Goal: Transaction & Acquisition: Purchase product/service

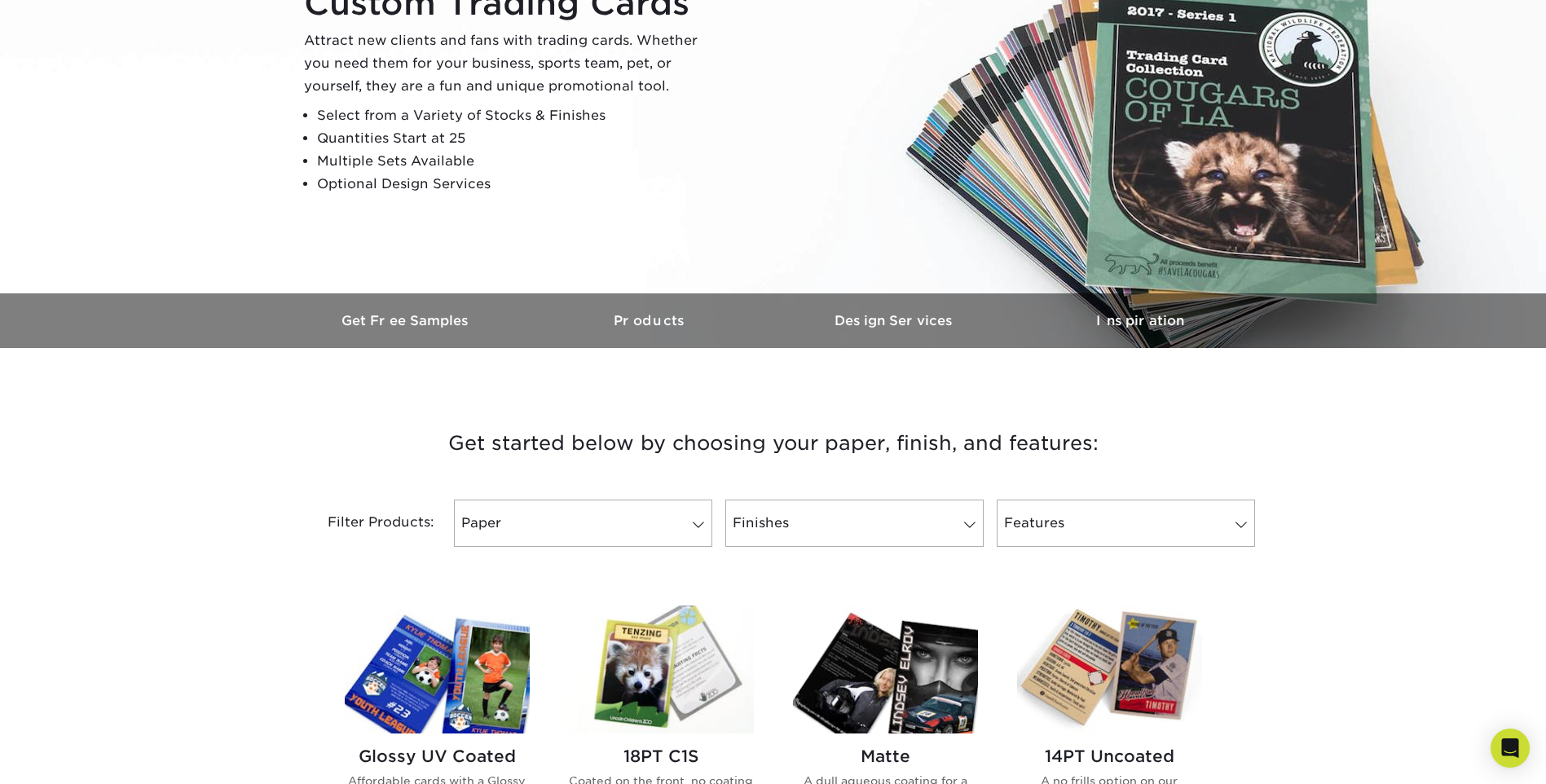
scroll to position [245, 0]
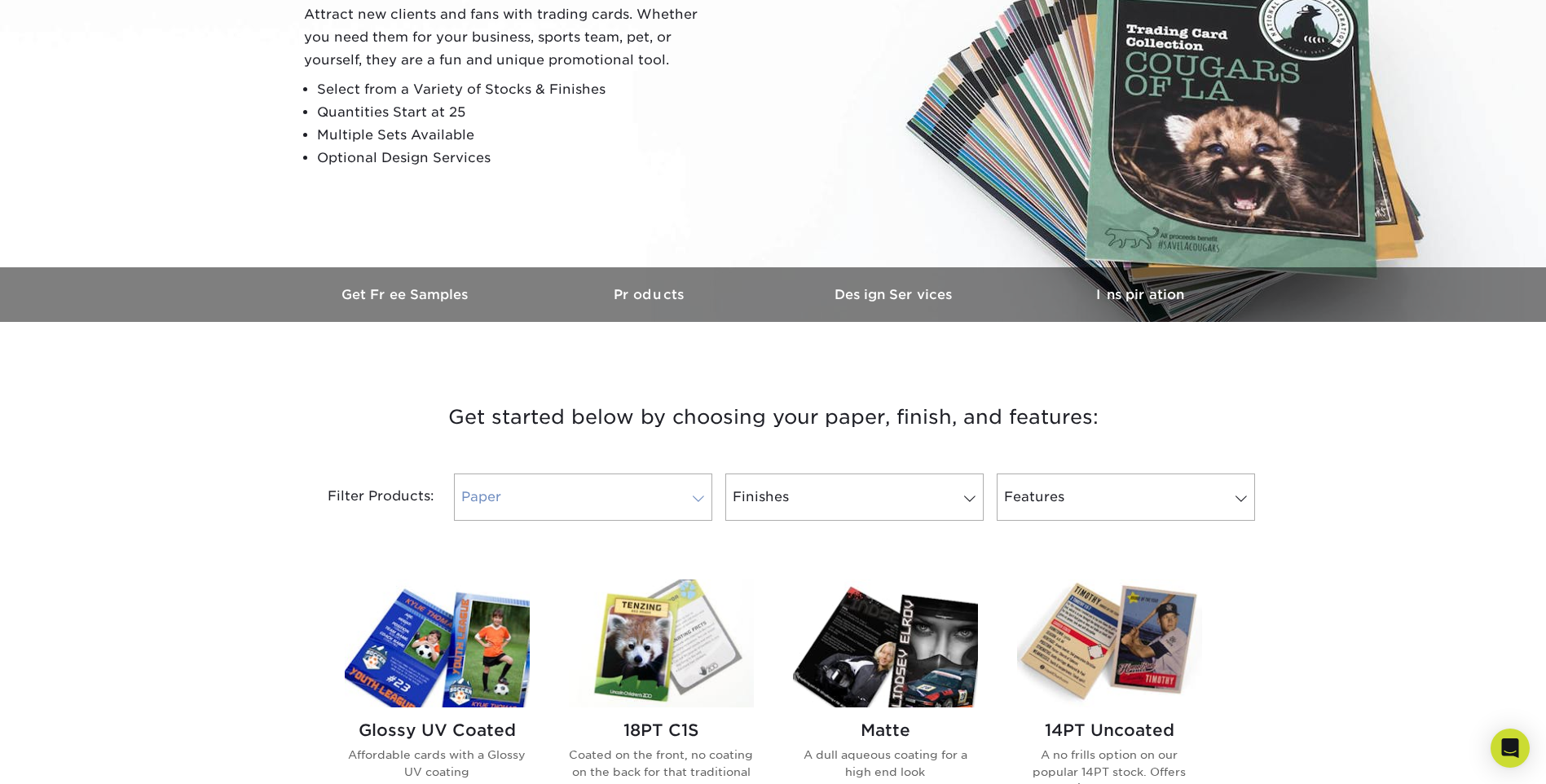
click at [601, 487] on link "Paper" at bounding box center [583, 496] width 258 height 47
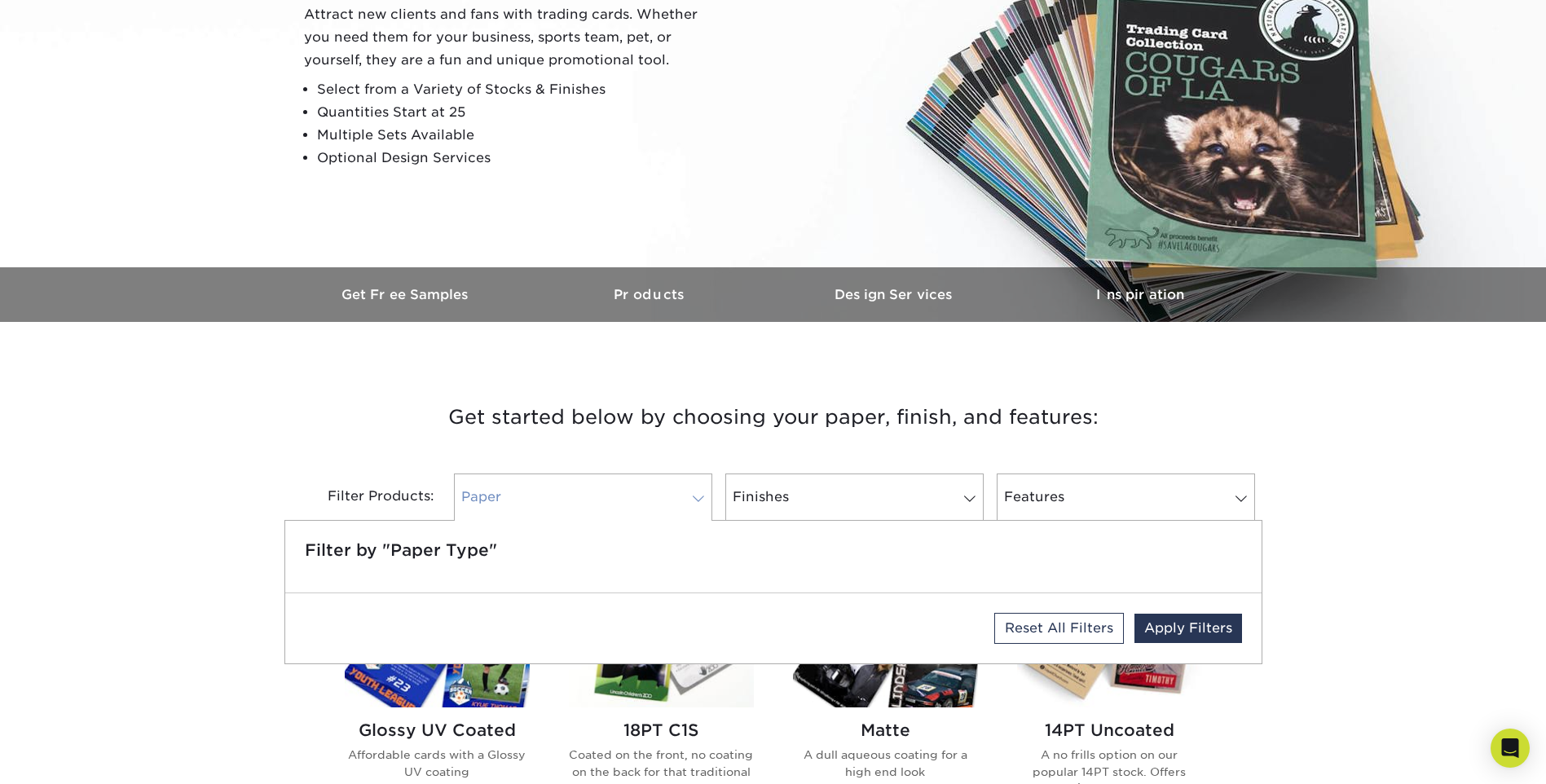
click at [573, 499] on link "Paper" at bounding box center [583, 496] width 258 height 47
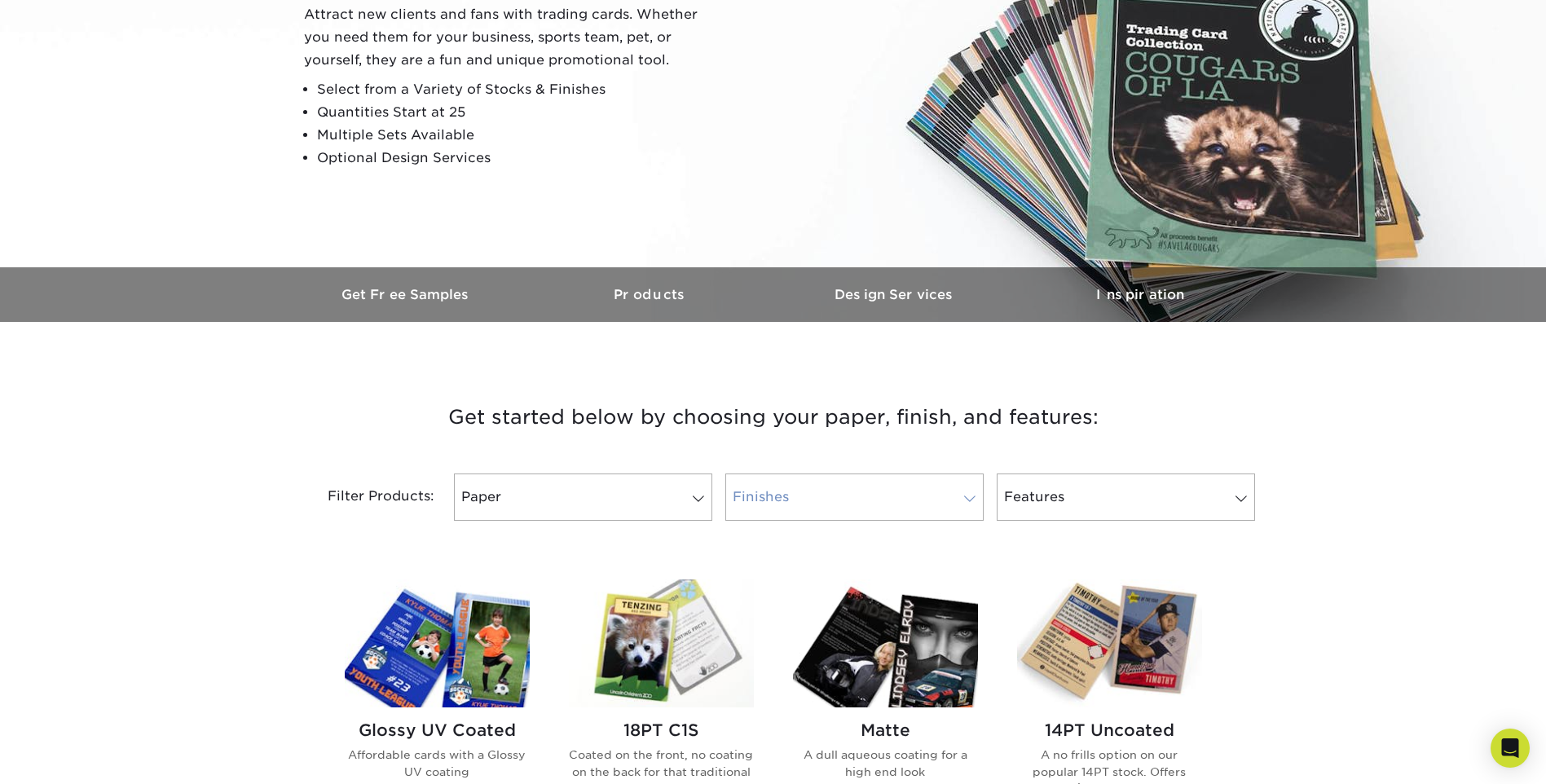
click at [813, 496] on link "Finishes" at bounding box center [855, 496] width 258 height 47
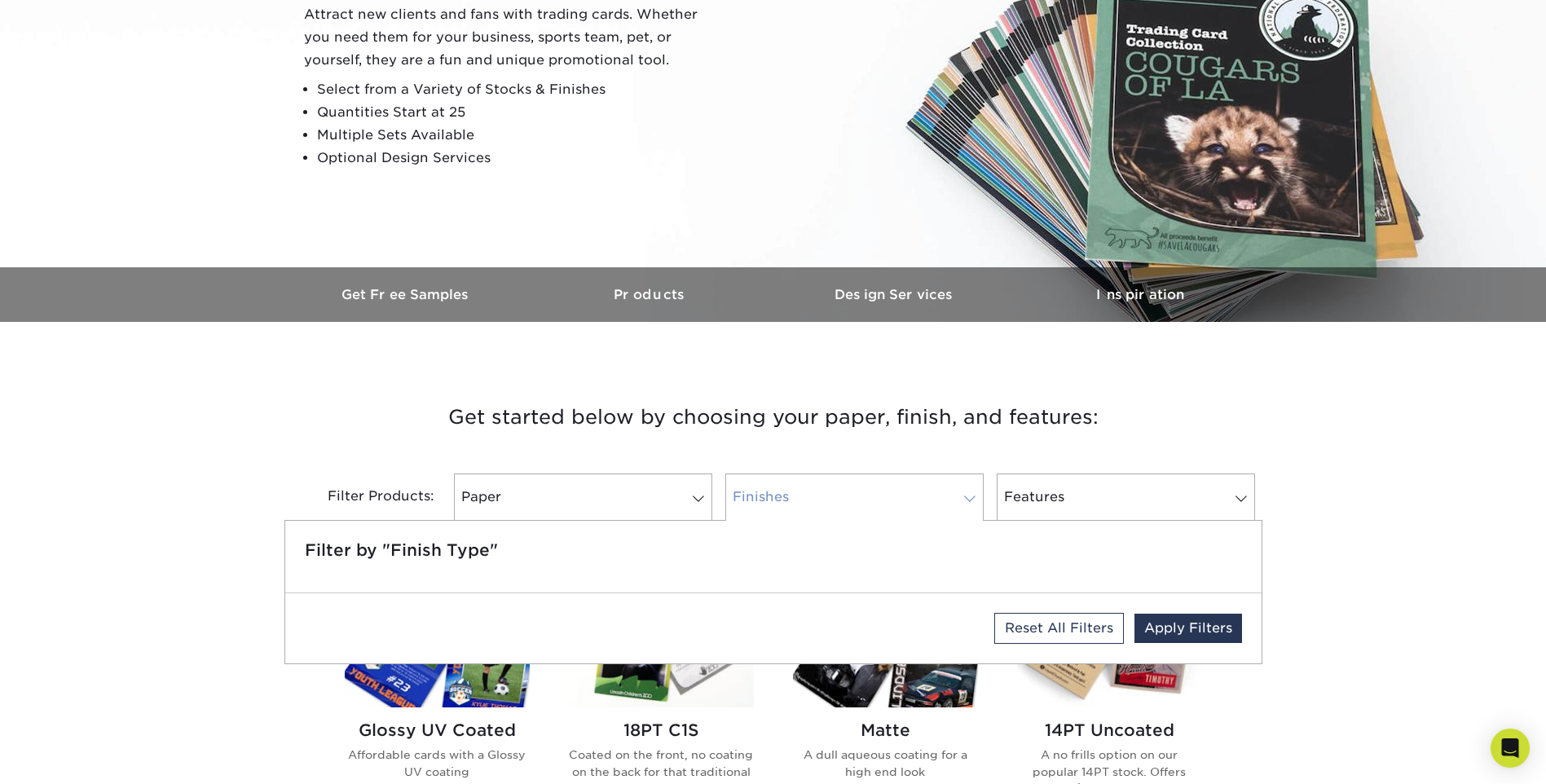
click at [813, 496] on link "Finishes" at bounding box center [855, 496] width 258 height 47
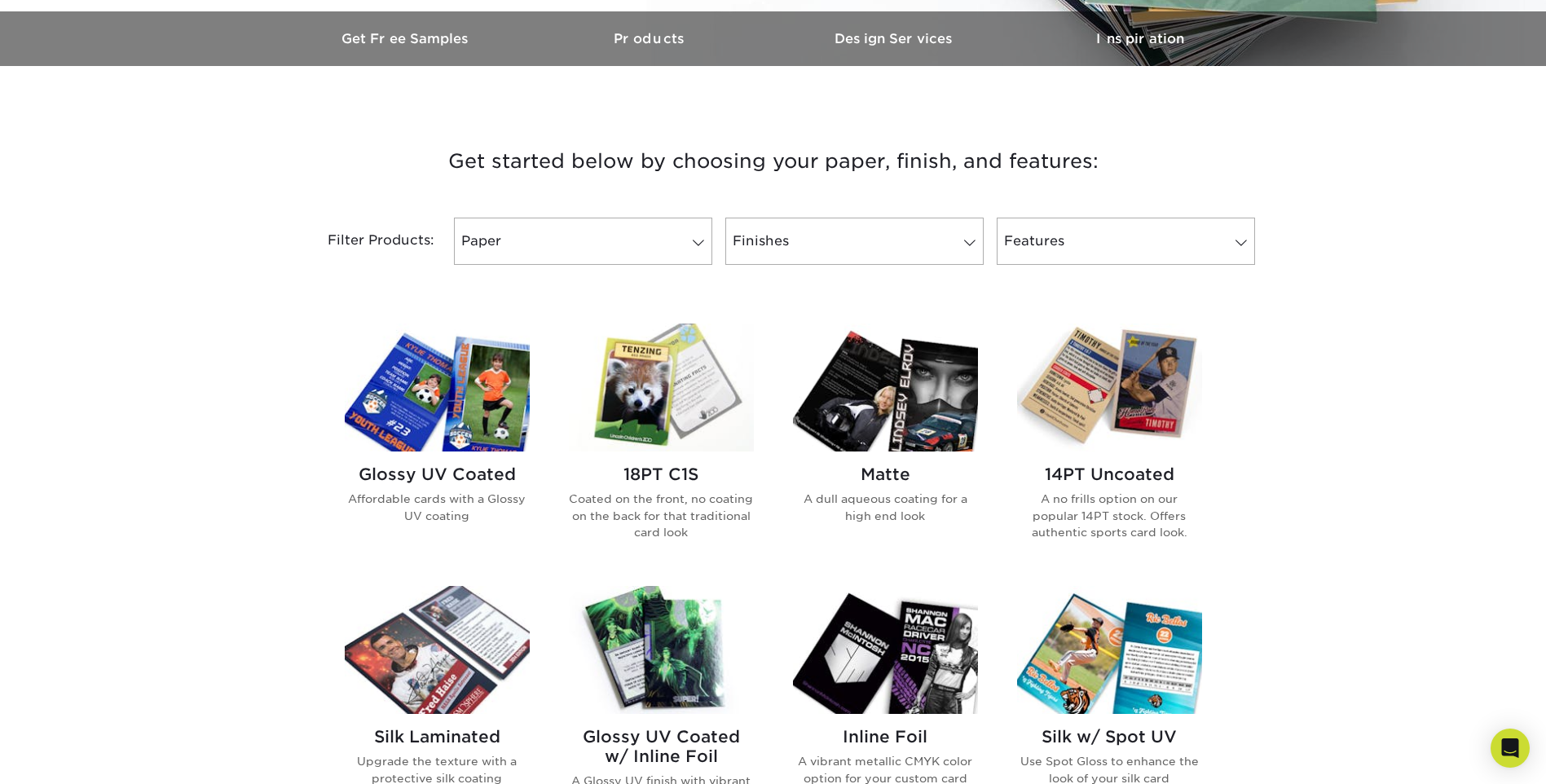
scroll to position [571, 0]
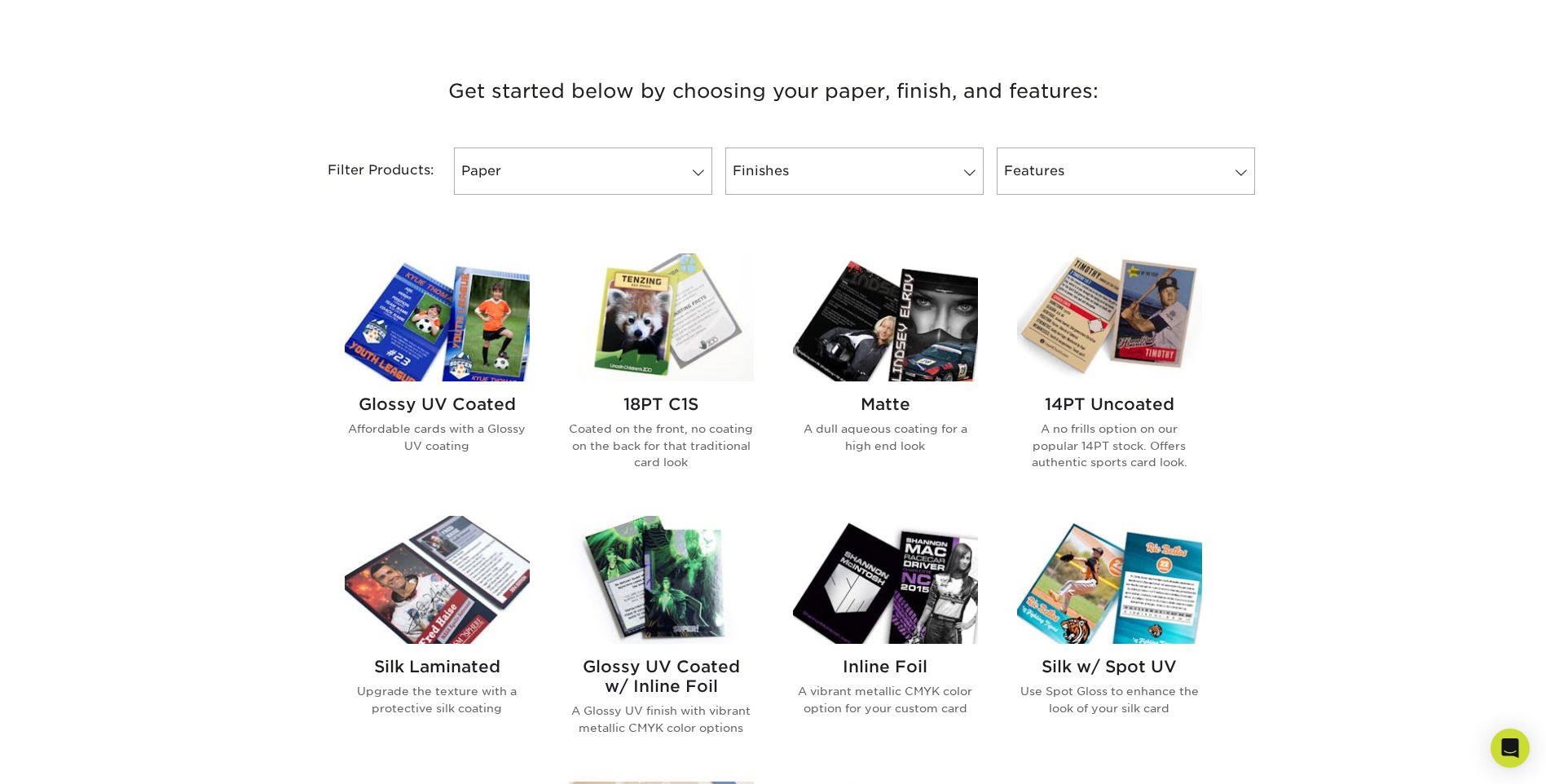
click at [947, 337] on img at bounding box center [884, 317] width 185 height 128
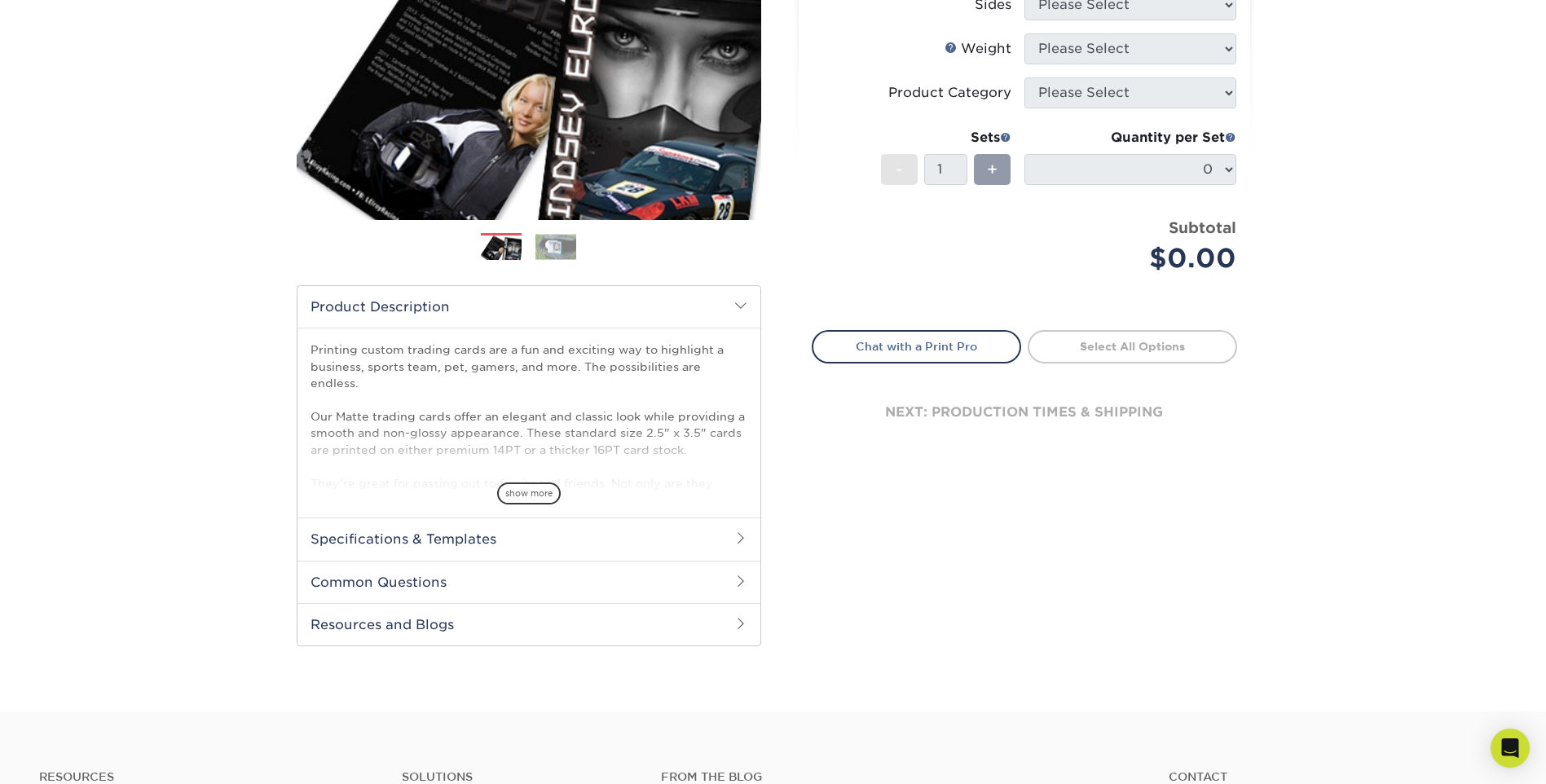
scroll to position [326, 0]
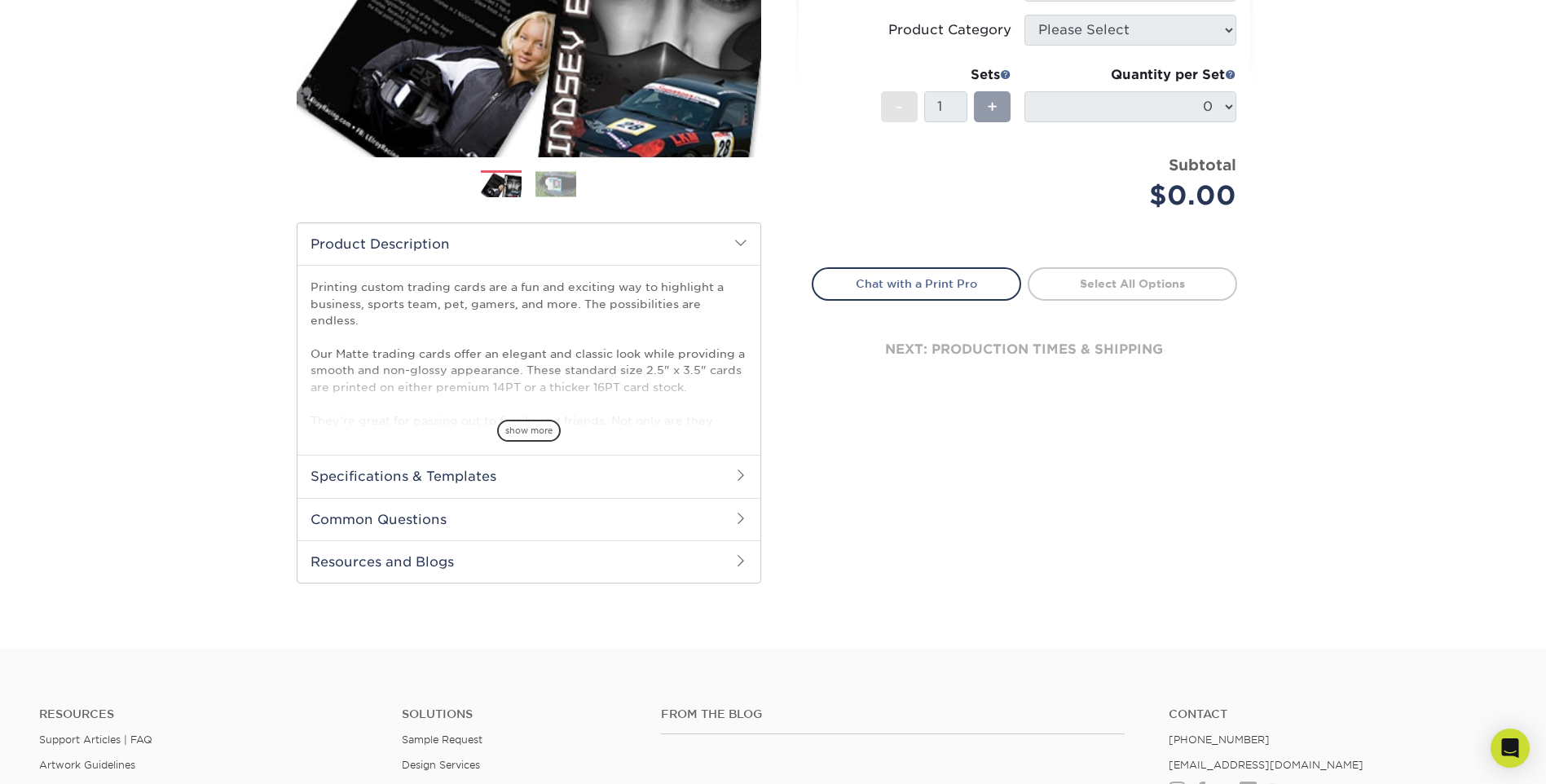
click at [511, 523] on h2 "Common Questions" at bounding box center [529, 519] width 463 height 42
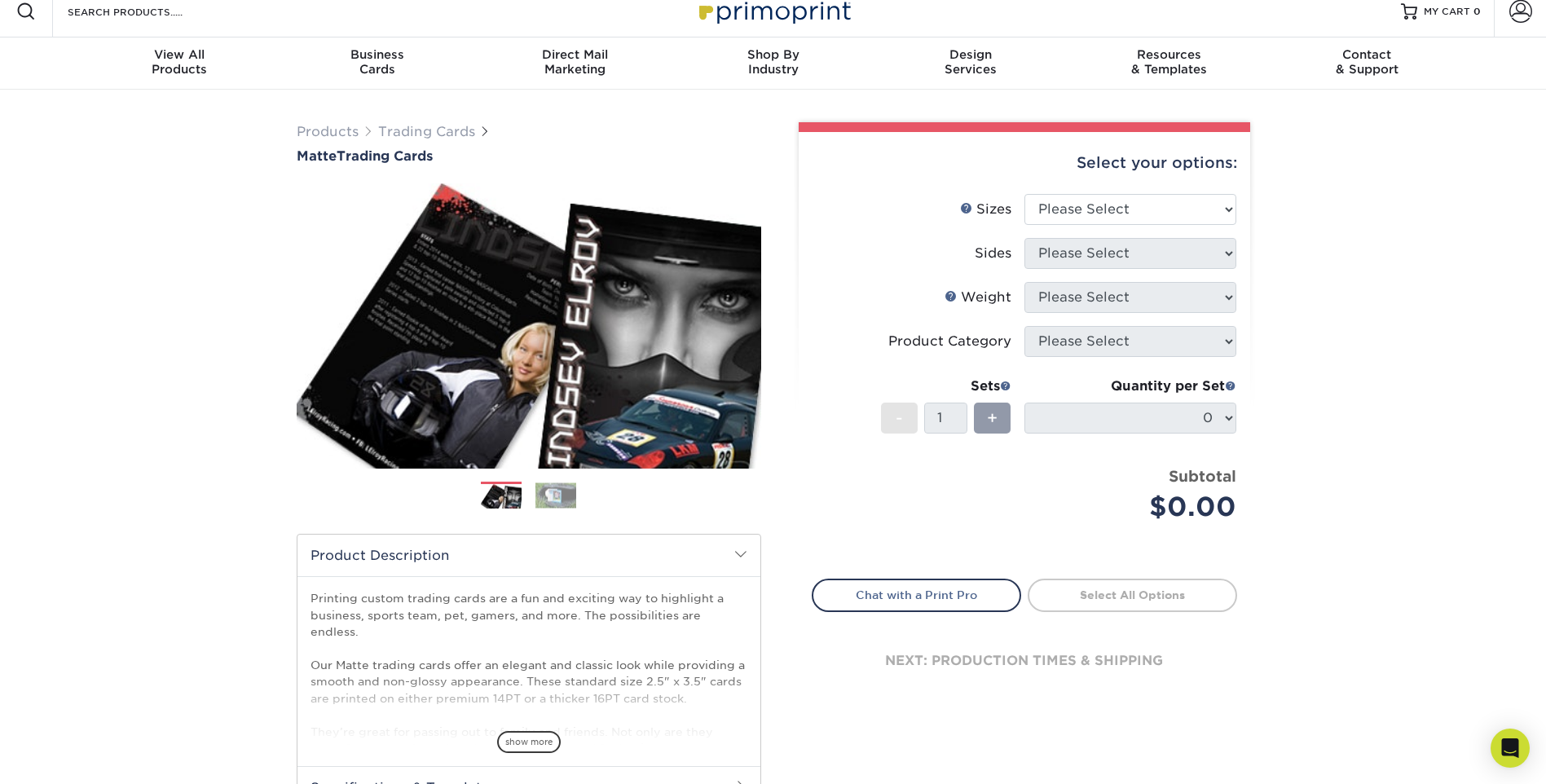
scroll to position [0, 0]
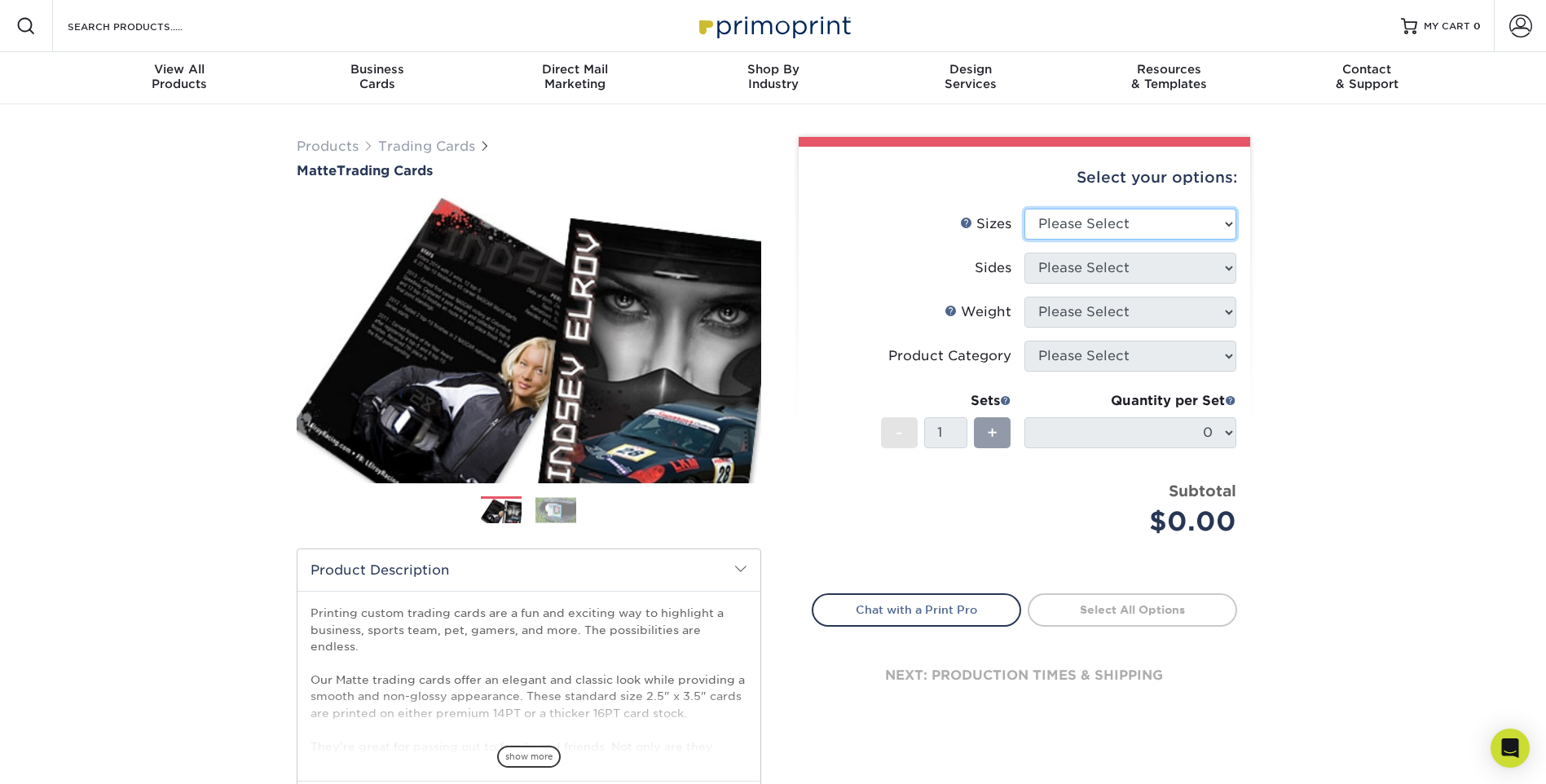
click at [1115, 228] on select "Please Select 2.5" x 3.5"" at bounding box center [1130, 224] width 212 height 31
select select "2.50x3.50"
click at [1024, 208] on select "Please Select 2.5" x 3.5"" at bounding box center [1130, 224] width 212 height 31
click at [1109, 260] on select "Please Select Print Both Sides Print Front Only" at bounding box center [1130, 268] width 212 height 31
select select "13abbda7-1d64-4f25-8bb2-c179b224825d"
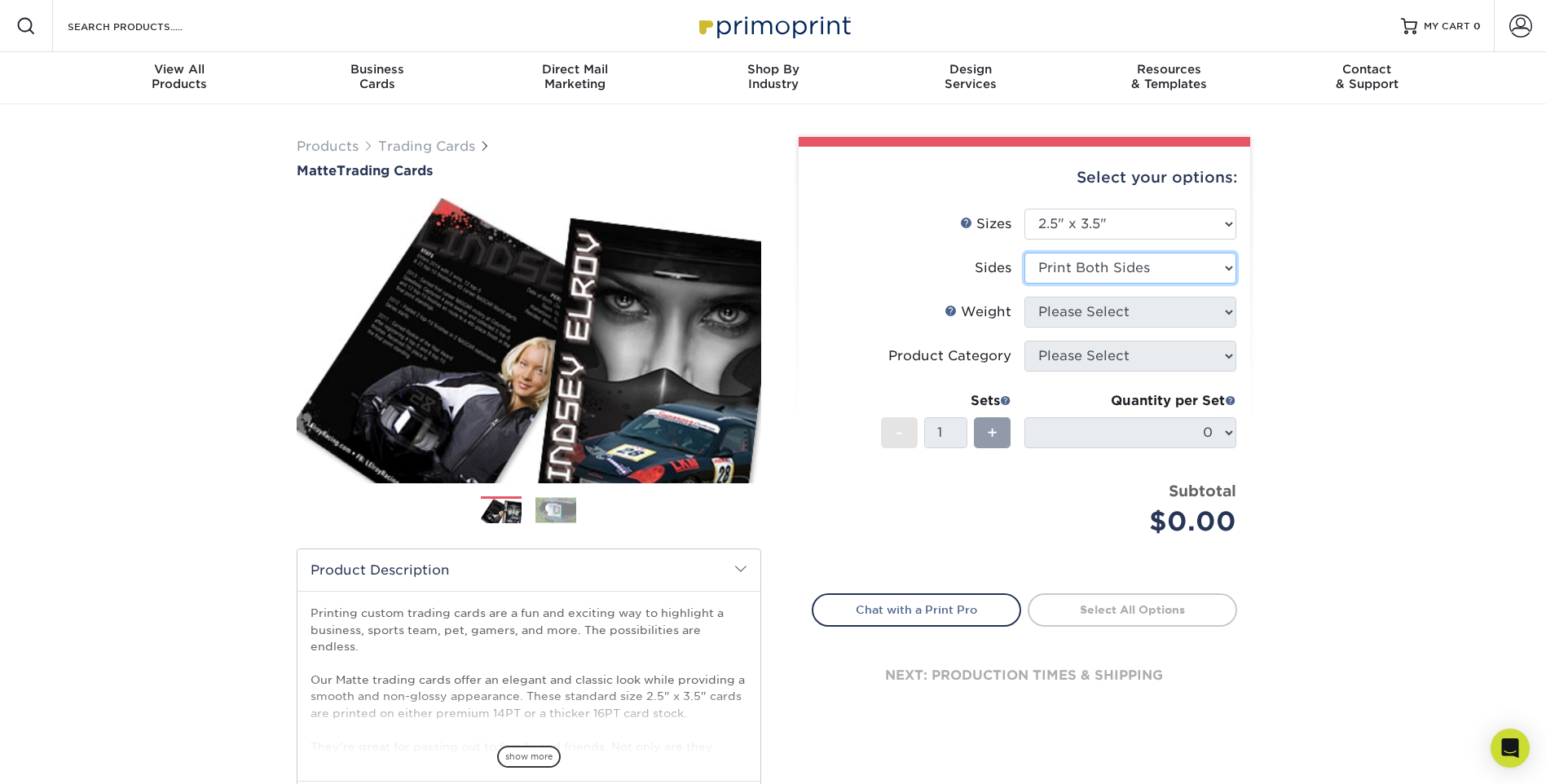
click at [1024, 252] on select "Please Select Print Both Sides Print Front Only" at bounding box center [1130, 268] width 212 height 31
click at [1100, 313] on select "Please Select 16PT 14PT" at bounding box center [1130, 312] width 212 height 31
select select "16PT"
click at [1024, 296] on select "Please Select 16PT 14PT" at bounding box center [1130, 312] width 212 height 31
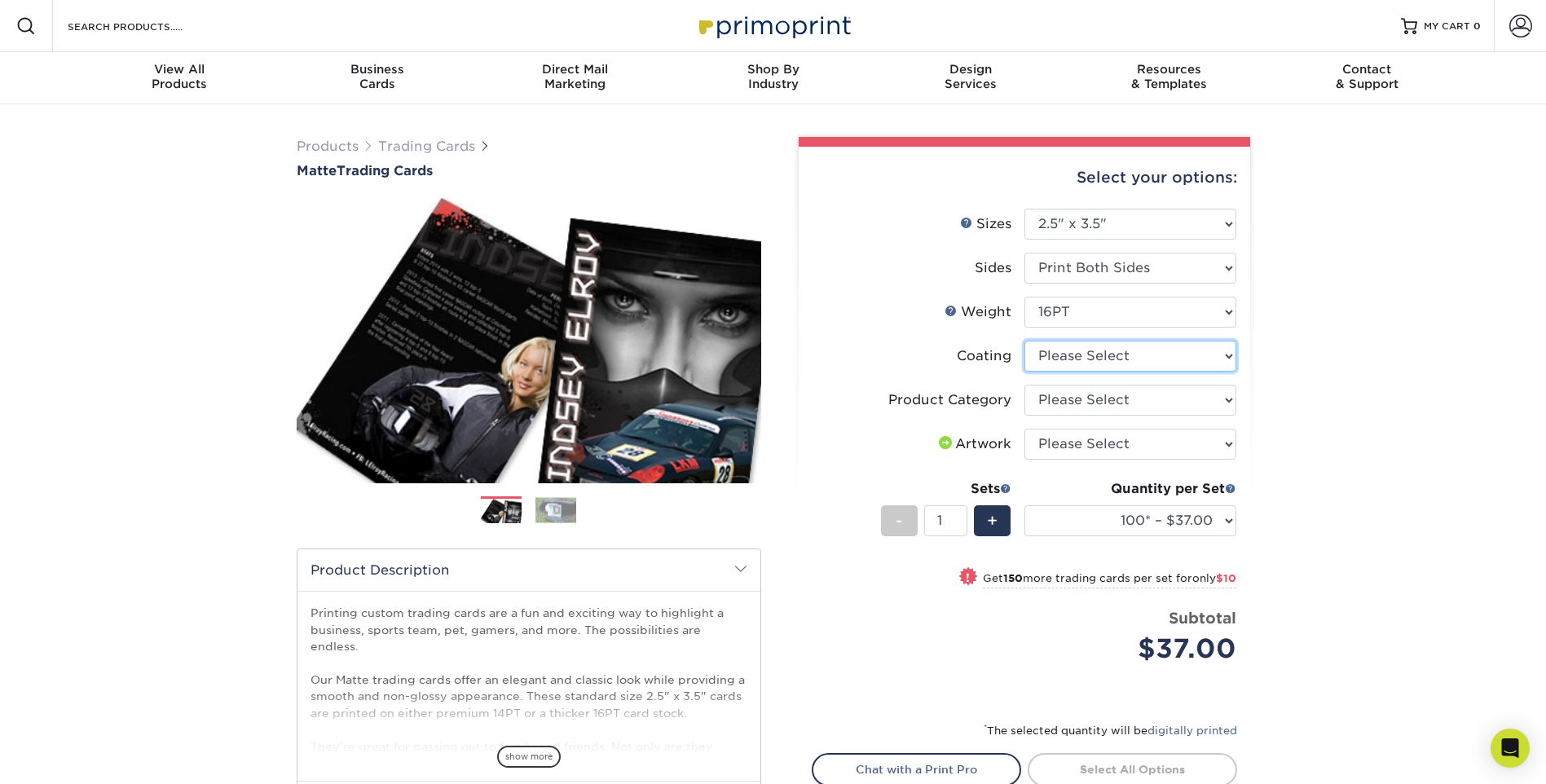
click at [1167, 361] on select at bounding box center [1130, 356] width 212 height 31
select select "121bb7b5-3b4d-429f-bd8d-bbf80e953313"
click at [1024, 340] on select at bounding box center [1130, 356] width 212 height 31
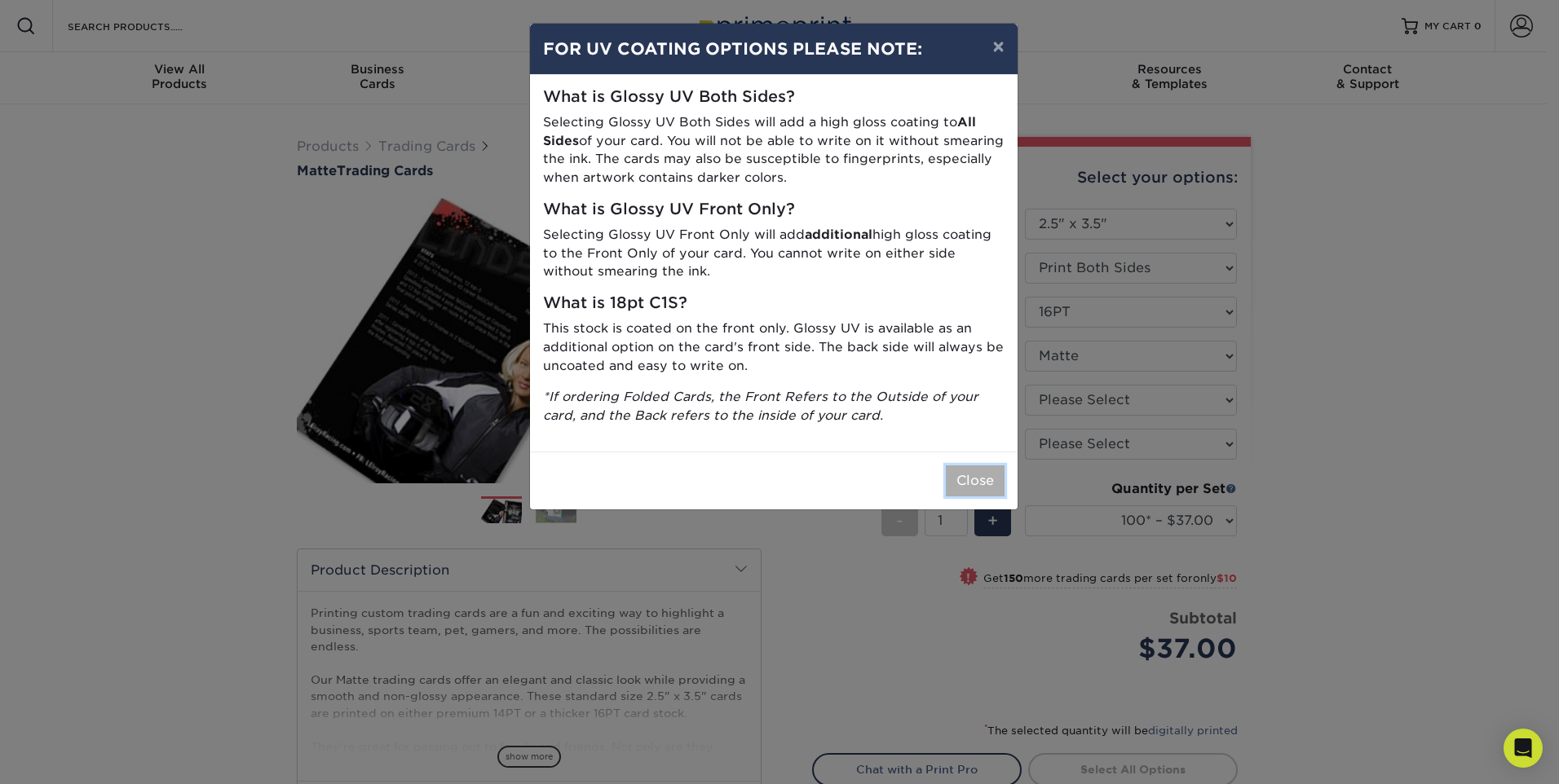
click at [954, 472] on button "Close" at bounding box center [975, 481] width 58 height 31
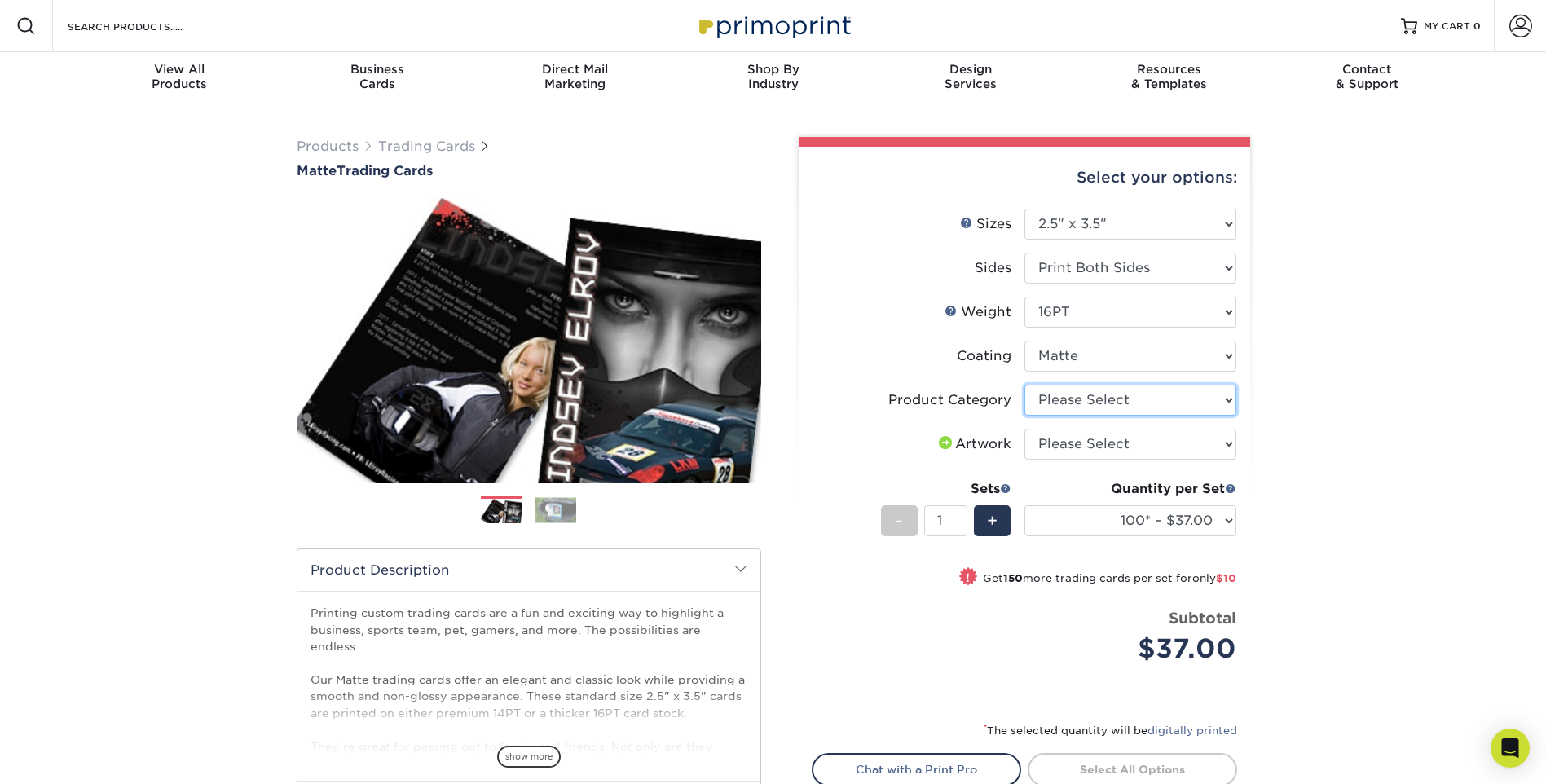
click at [1183, 384] on select "Please Select Trading Cards" at bounding box center [1130, 400] width 212 height 31
select select "c2f9bce9-36c2-409d-b101-c29d9d031e18"
click at [1024, 384] on select "Please Select Trading Cards" at bounding box center [1130, 400] width 212 height 31
click at [1112, 440] on select "Please Select I will upload files I need a design - $100" at bounding box center [1130, 444] width 212 height 31
select select "upload"
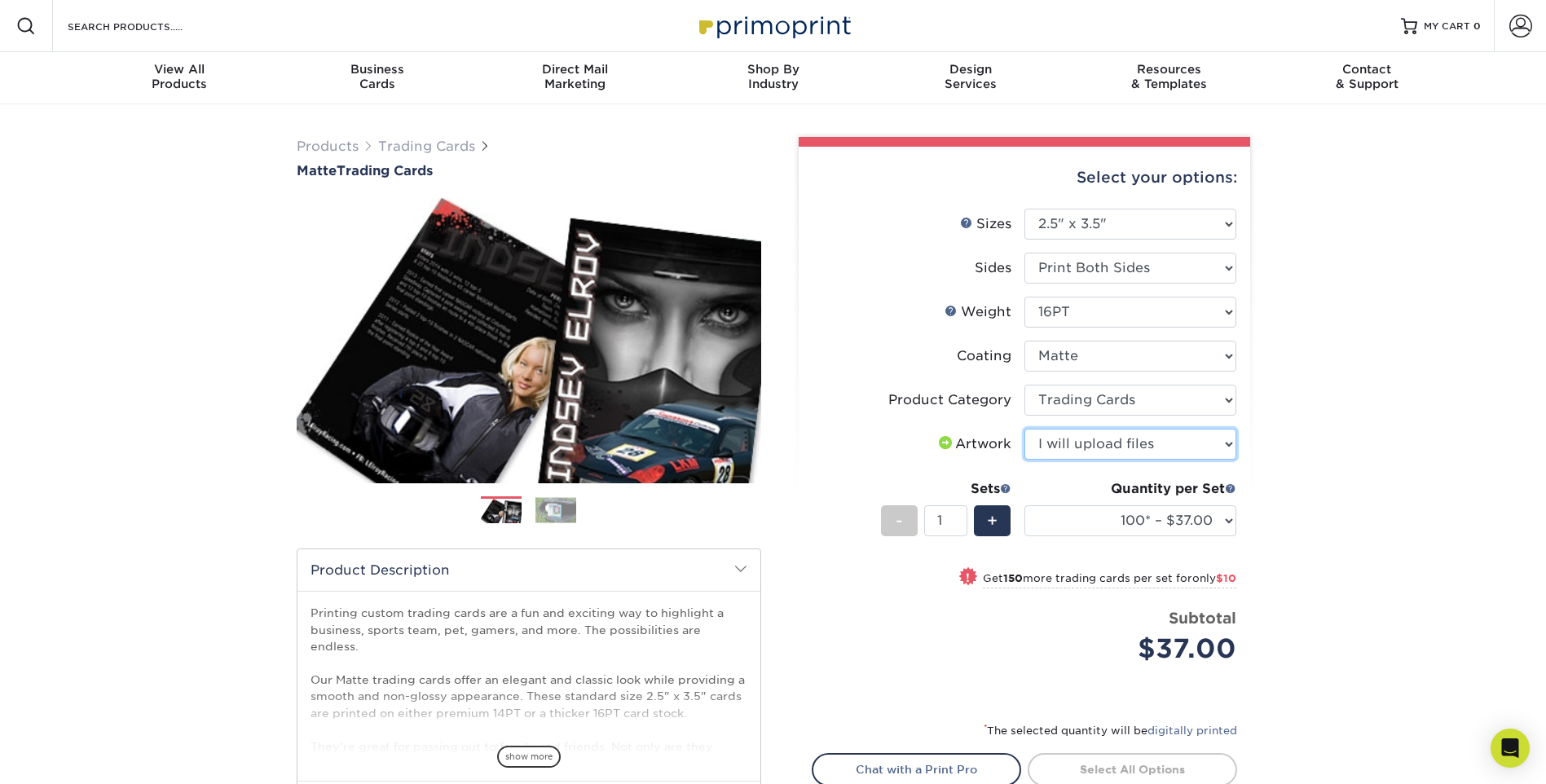
click at [1024, 428] on select "Please Select I will upload files I need a design - $100" at bounding box center [1130, 444] width 212 height 31
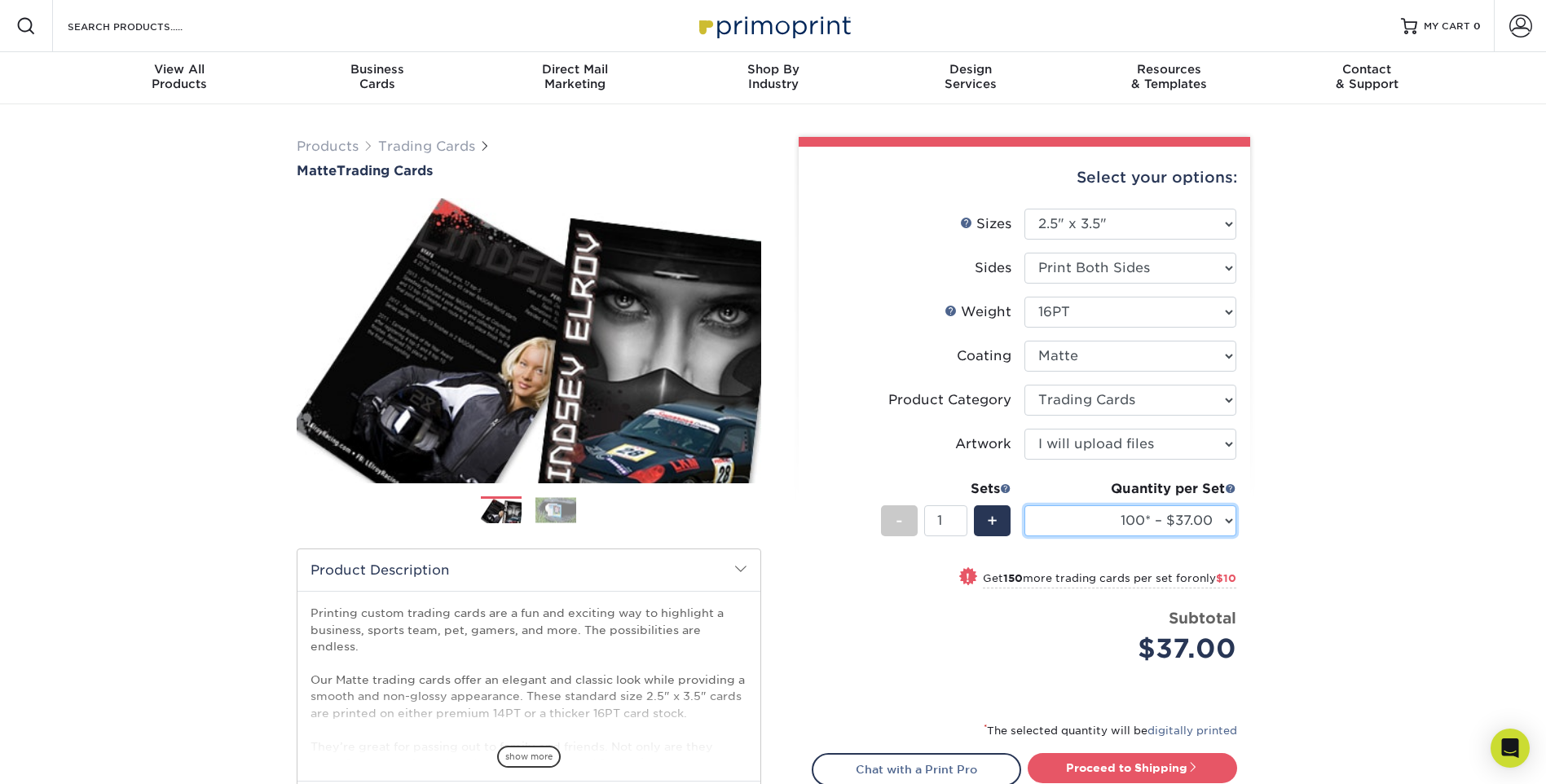
click at [1202, 512] on select "100* – $37.00 250* – $47.00 500* – $58.00 1000 – $71.00 2500 – $141.00 5000 – $…" at bounding box center [1130, 520] width 212 height 31
